Goal: Communication & Community: Answer question/provide support

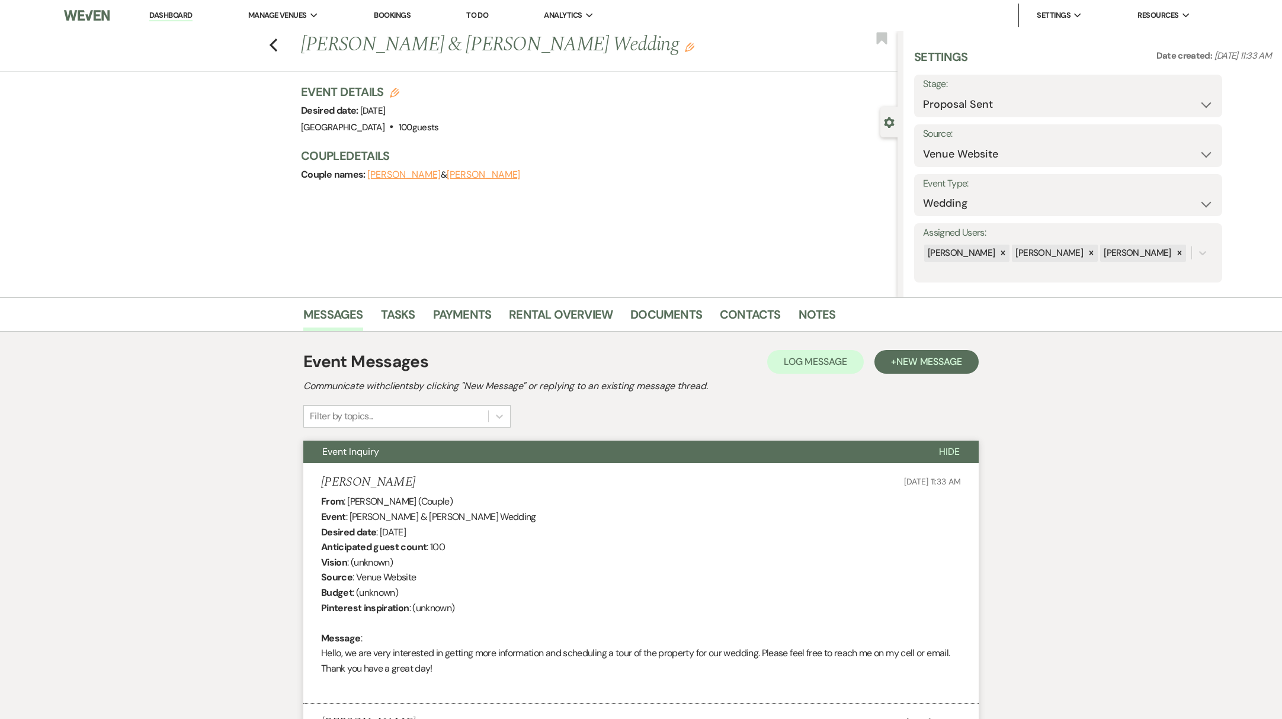
click at [161, 18] on link "Dashboard" at bounding box center [170, 15] width 43 height 11
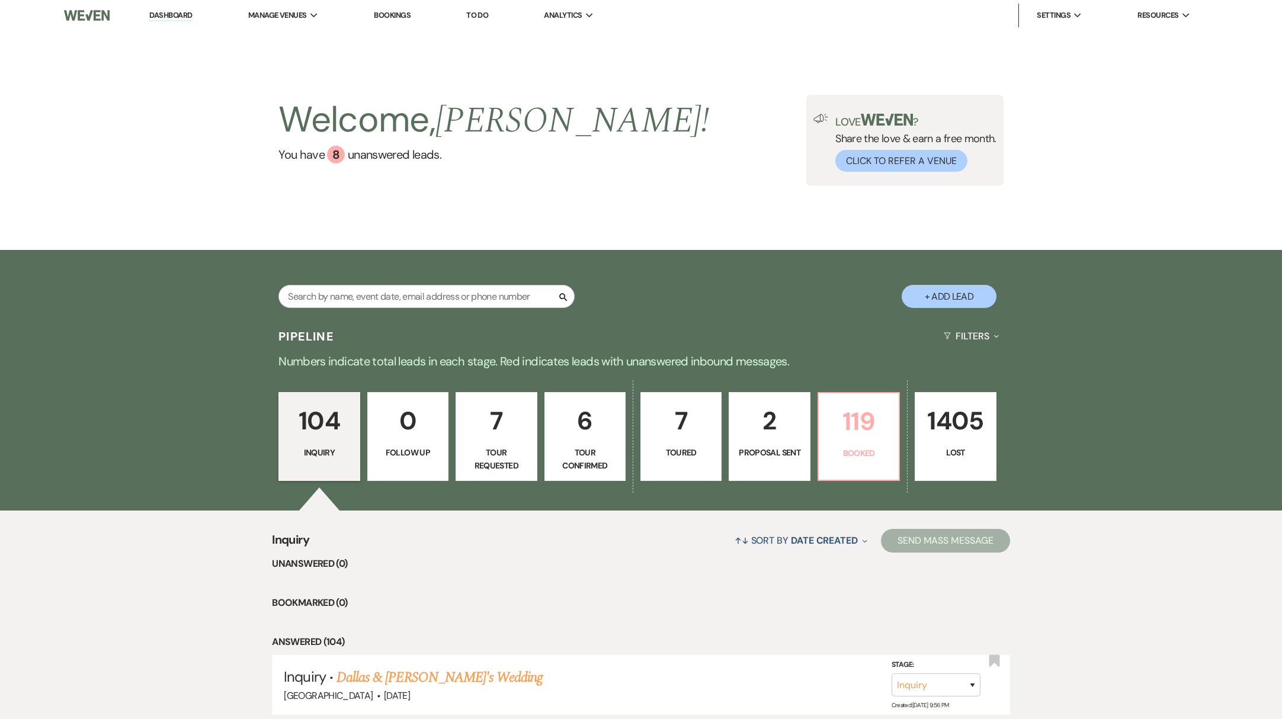
click at [864, 451] on p "Booked" at bounding box center [859, 453] width 66 height 13
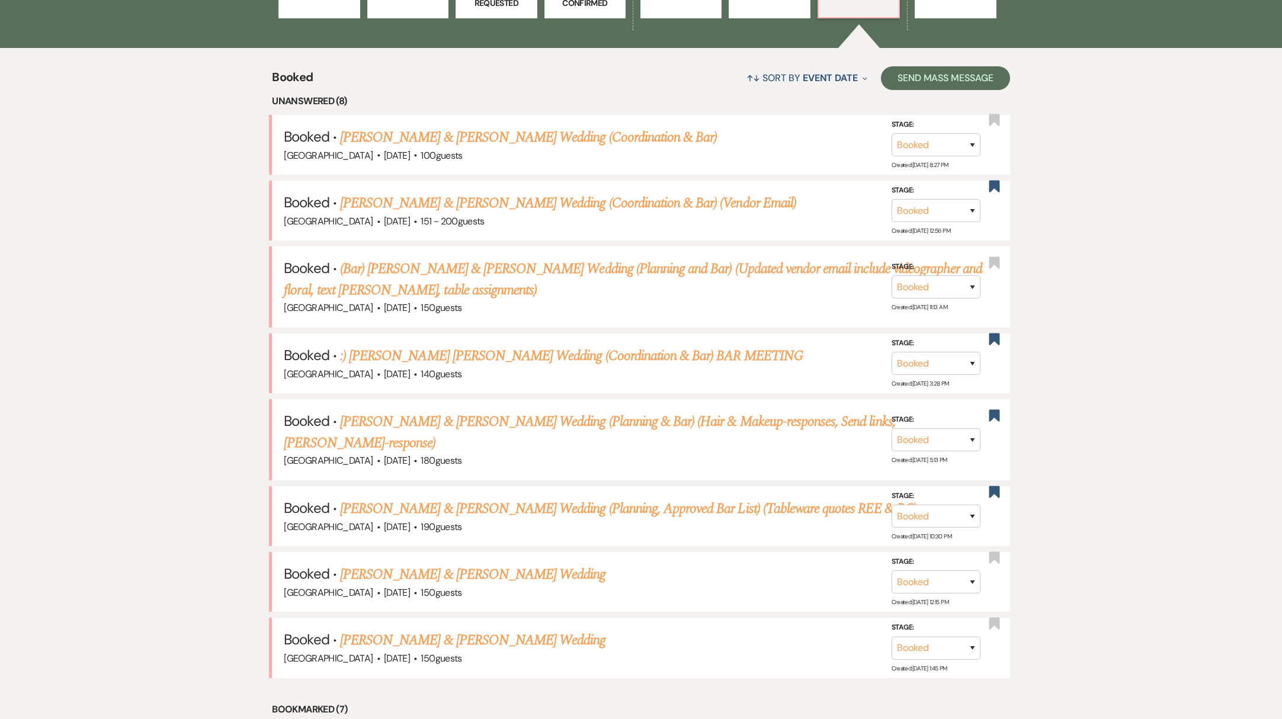
scroll to position [523, 0]
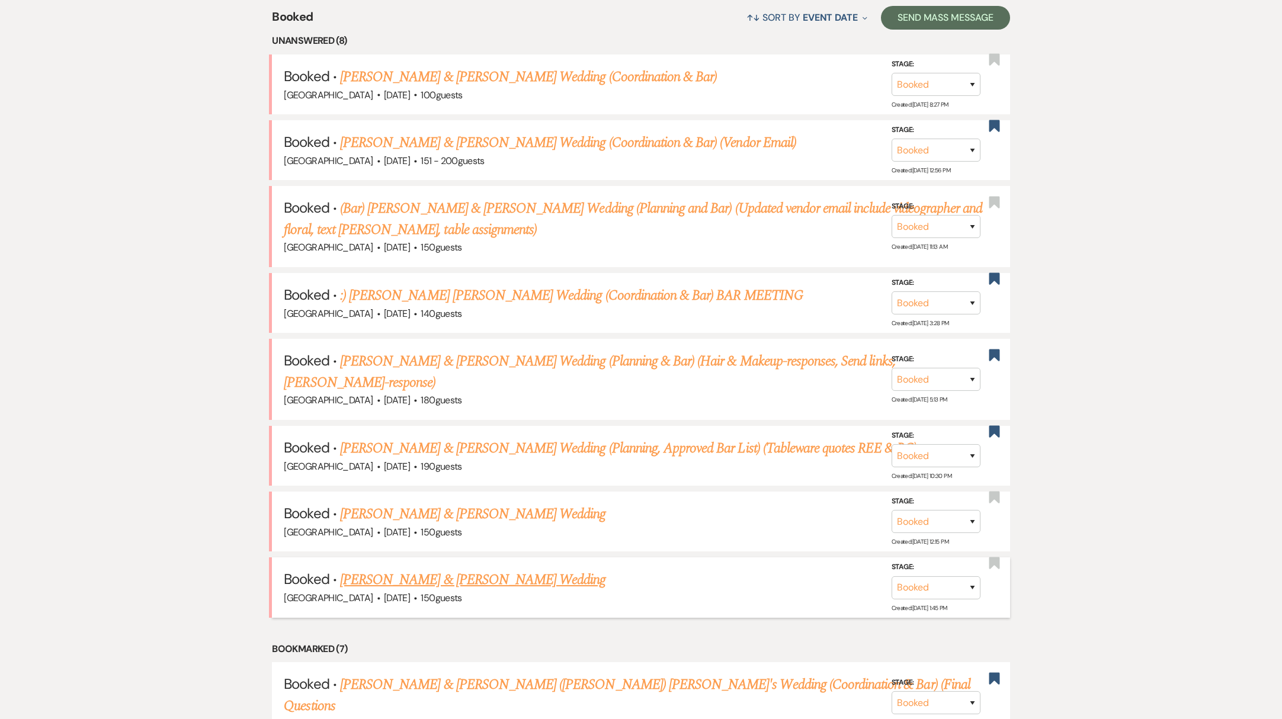
click at [432, 569] on link "[PERSON_NAME] & [PERSON_NAME] Wedding" at bounding box center [472, 579] width 265 height 21
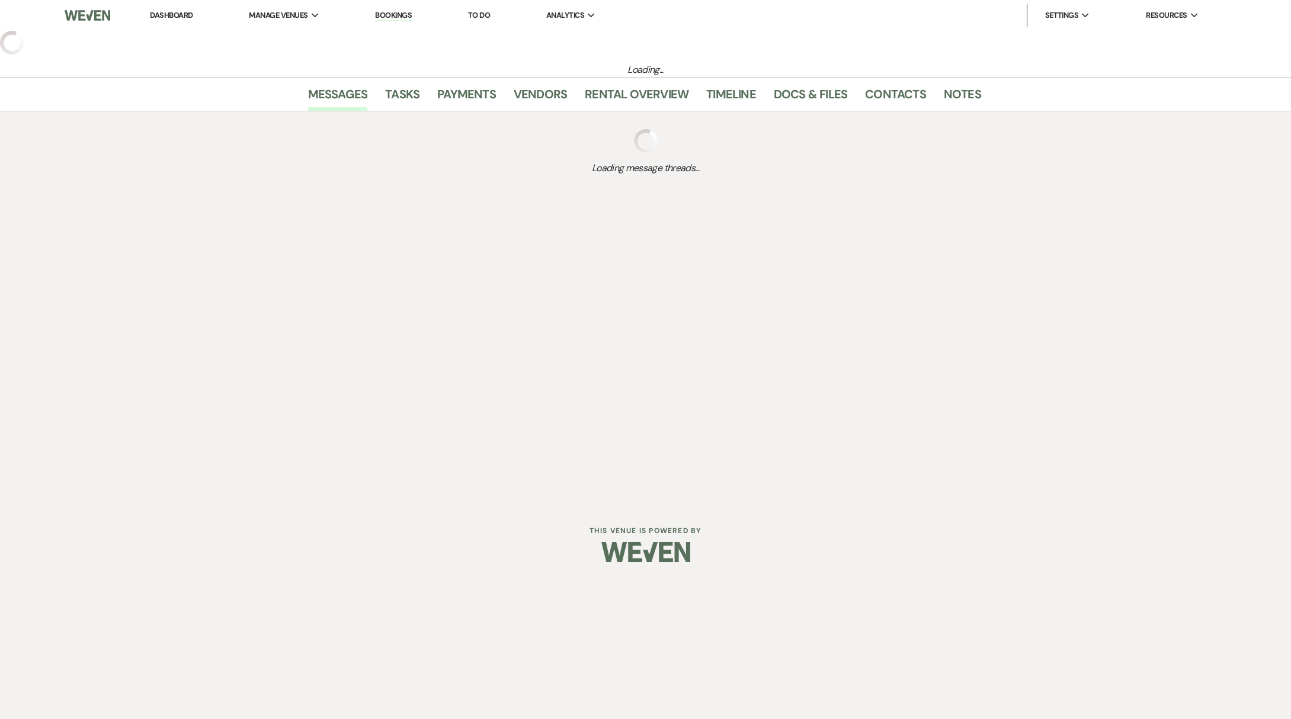
select select "5"
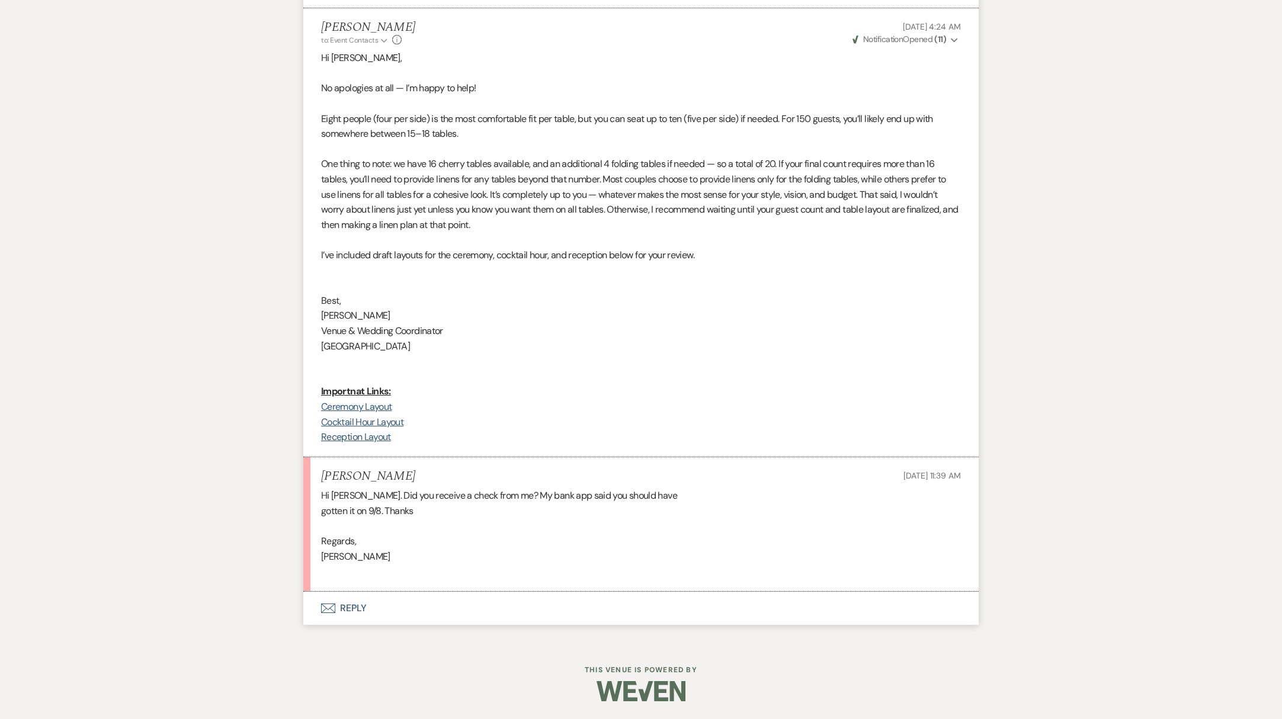
scroll to position [5734, 0]
click at [347, 617] on button "Envelope Reply" at bounding box center [640, 608] width 675 height 33
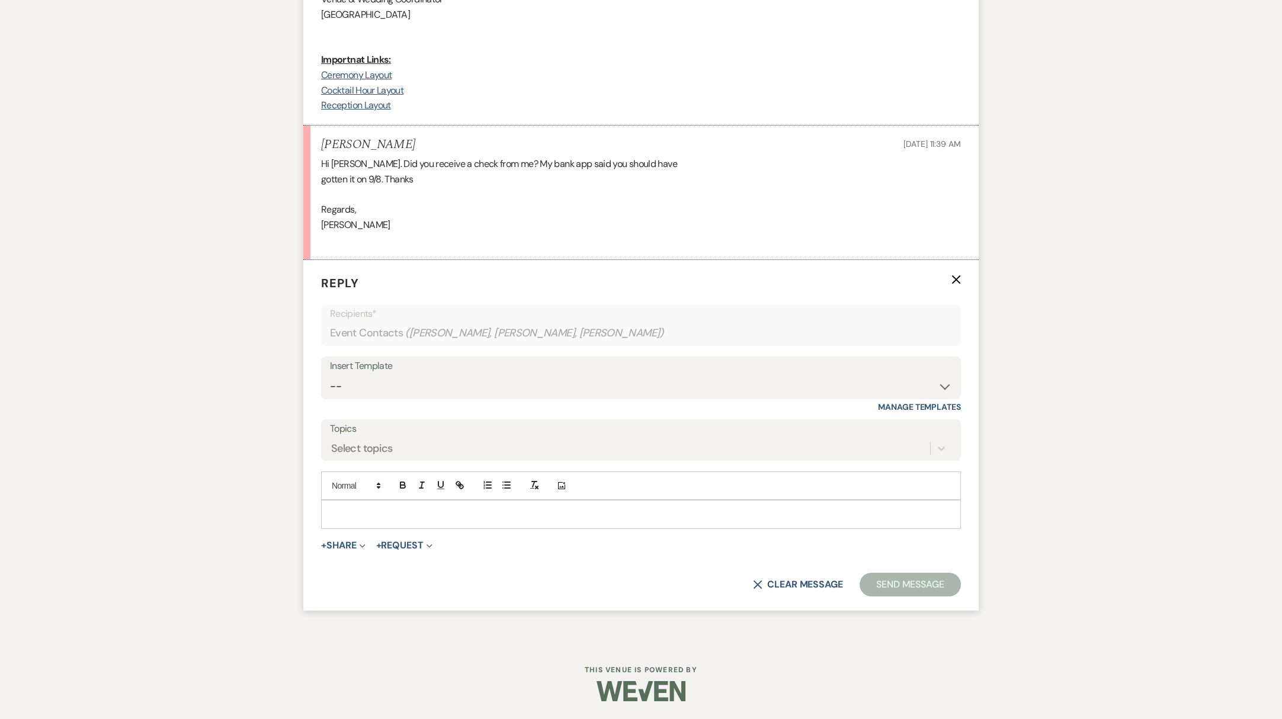
scroll to position [6066, 0]
click at [392, 510] on p at bounding box center [641, 514] width 621 height 13
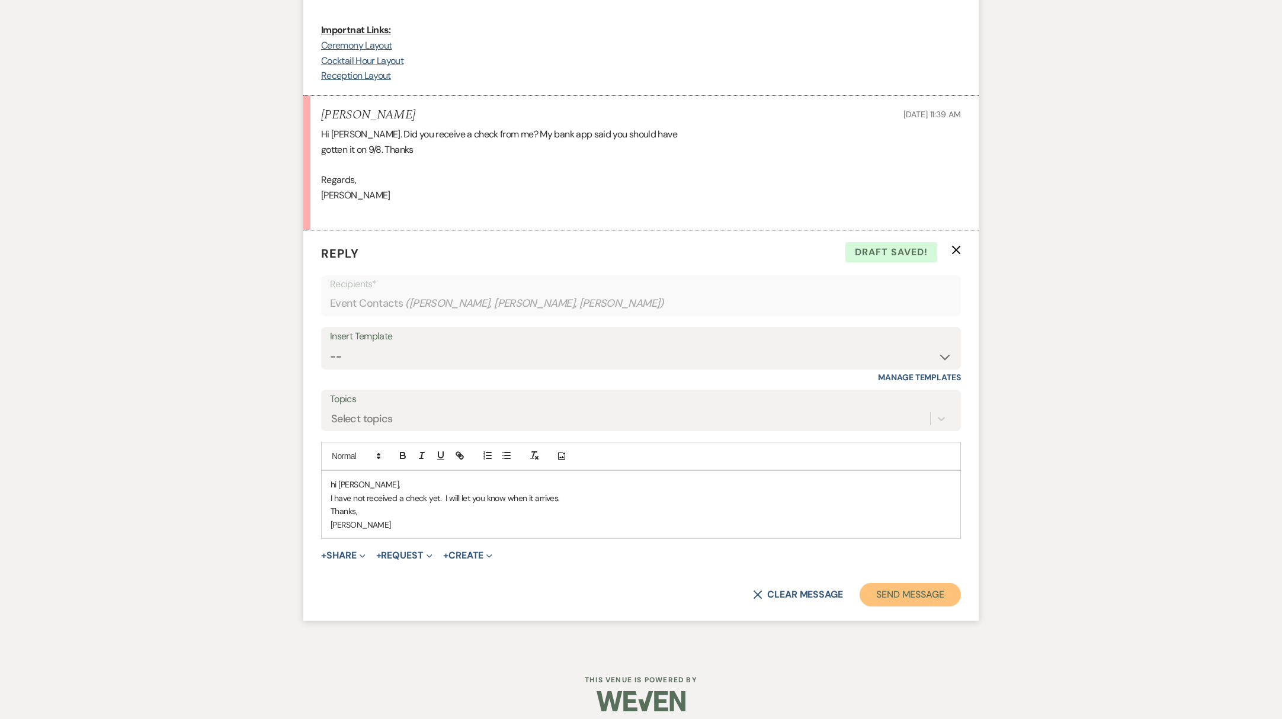
click at [885, 607] on button "Send Message" at bounding box center [910, 595] width 101 height 24
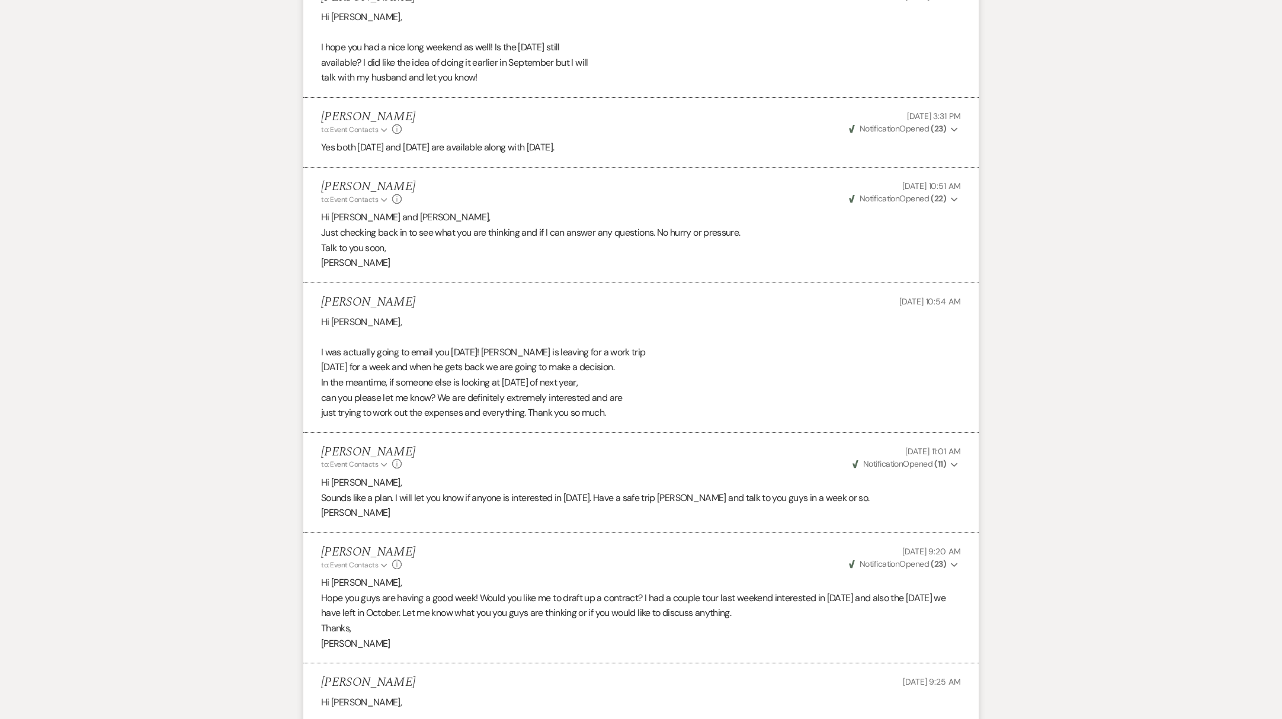
scroll to position [3102, 0]
